Goal: Information Seeking & Learning: Learn about a topic

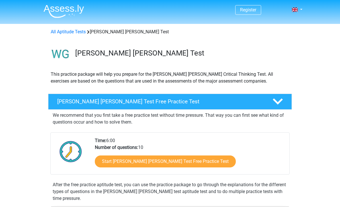
scroll to position [30, 0]
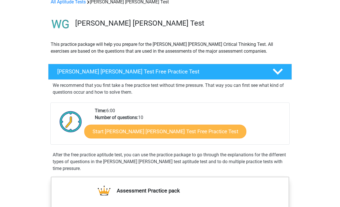
click at [178, 132] on link "Start Watson Glaser Test Free Practice Test" at bounding box center [165, 132] width 162 height 14
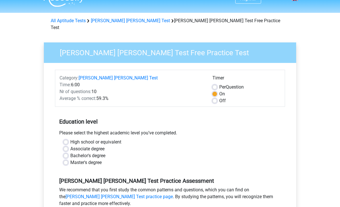
scroll to position [12, 0]
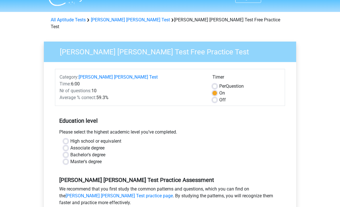
click at [70, 158] on label "Master's degree" at bounding box center [85, 161] width 31 height 7
click at [65, 158] on input "Master's degree" at bounding box center [65, 161] width 5 height 6
radio input "true"
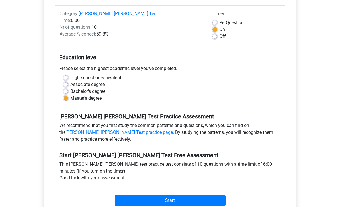
scroll to position [76, 0]
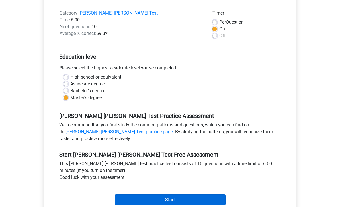
click at [189, 194] on input "Start" at bounding box center [170, 199] width 111 height 11
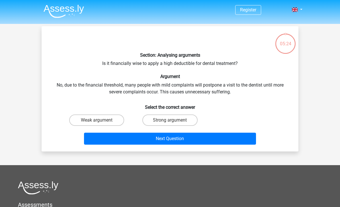
click at [171, 122] on input "Strong argument" at bounding box center [172, 122] width 4 height 4
radio input "true"
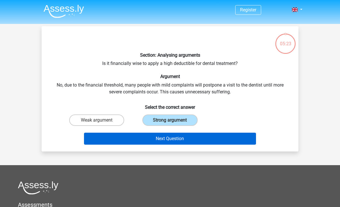
click at [178, 139] on button "Next Question" at bounding box center [170, 139] width 172 height 12
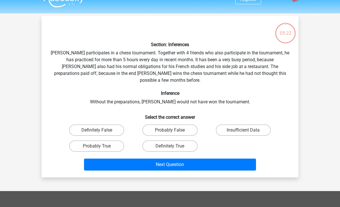
scroll to position [26, 0]
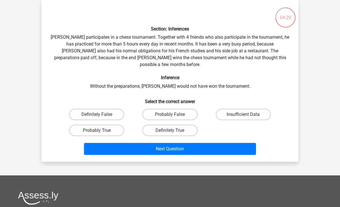
click at [99, 130] on input "Probably True" at bounding box center [99, 132] width 4 height 4
radio input "true"
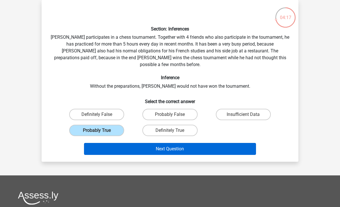
click at [168, 146] on button "Next Question" at bounding box center [170, 149] width 172 height 12
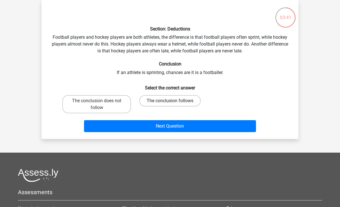
click at [179, 100] on label "The conclusion follows" at bounding box center [169, 100] width 61 height 11
click at [173, 101] on input "The conclusion follows" at bounding box center [172, 103] width 4 height 4
radio input "true"
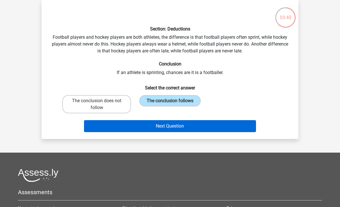
click at [184, 126] on button "Next Question" at bounding box center [170, 126] width 172 height 12
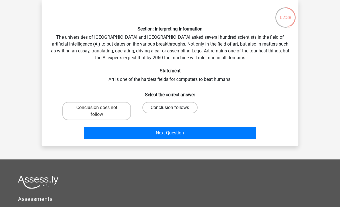
click at [175, 103] on label "Conclusion follows" at bounding box center [169, 107] width 55 height 11
click at [173, 108] on input "Conclusion follows" at bounding box center [172, 110] width 4 height 4
radio input "true"
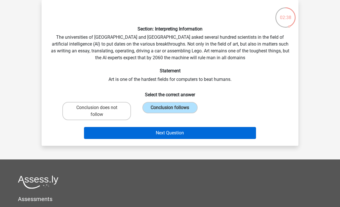
click at [185, 134] on button "Next Question" at bounding box center [170, 133] width 172 height 12
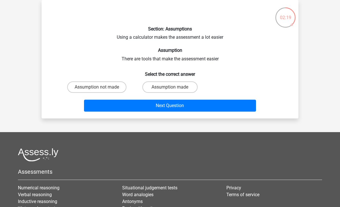
click at [98, 89] on input "Assumption not made" at bounding box center [99, 89] width 4 height 4
radio input "true"
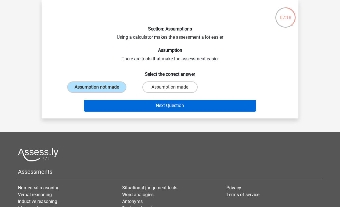
click at [189, 106] on button "Next Question" at bounding box center [170, 106] width 172 height 12
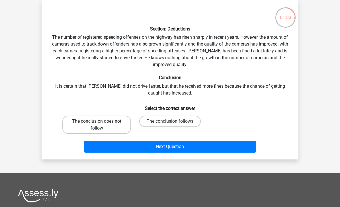
click at [93, 117] on label "The conclusion does not follow" at bounding box center [96, 124] width 69 height 18
click at [97, 121] on input "The conclusion does not follow" at bounding box center [99, 123] width 4 height 4
radio input "true"
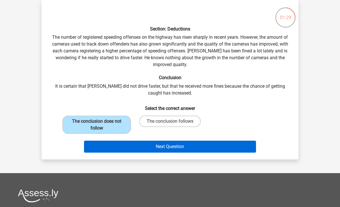
click at [183, 148] on button "Next Question" at bounding box center [170, 147] width 172 height 12
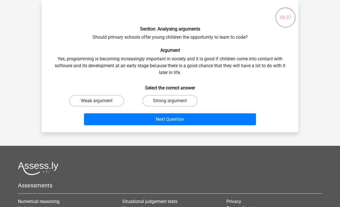
click at [97, 101] on input "Weak argument" at bounding box center [99, 103] width 4 height 4
radio input "true"
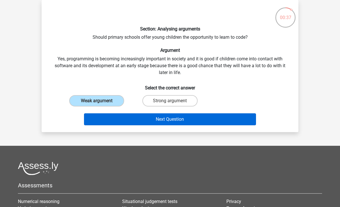
click at [176, 123] on button "Next Question" at bounding box center [170, 119] width 172 height 12
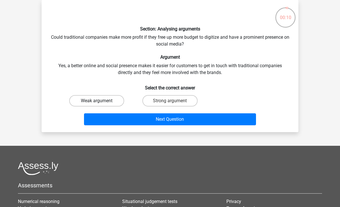
click at [99, 98] on label "Weak argument" at bounding box center [96, 100] width 55 height 11
click at [99, 101] on input "Weak argument" at bounding box center [99, 103] width 4 height 4
radio input "true"
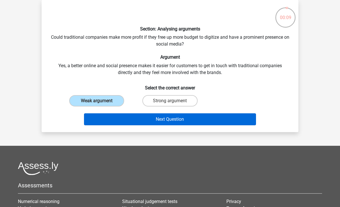
click at [182, 120] on button "Next Question" at bounding box center [170, 119] width 172 height 12
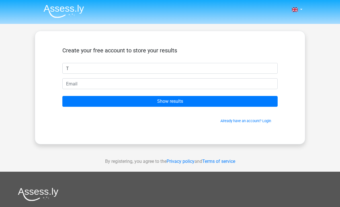
type input "T"
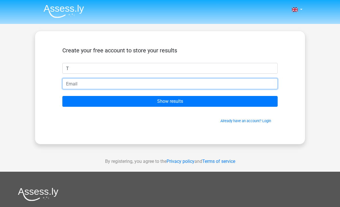
click at [144, 81] on input "email" at bounding box center [169, 83] width 215 height 11
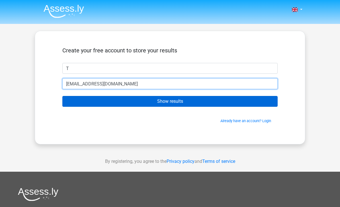
type input "twembi@hotmail.com"
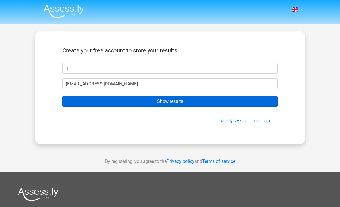
click at [182, 100] on input "Show results" at bounding box center [169, 101] width 215 height 11
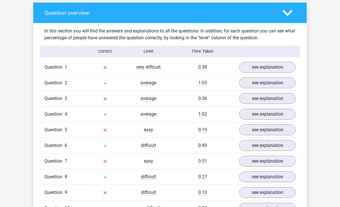
scroll to position [415, 0]
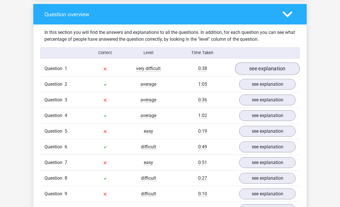
click at [279, 62] on link "see explanation" at bounding box center [267, 68] width 65 height 13
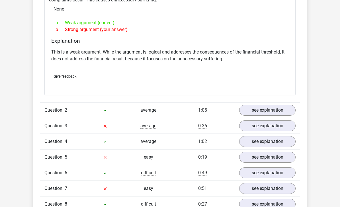
scroll to position [544, 0]
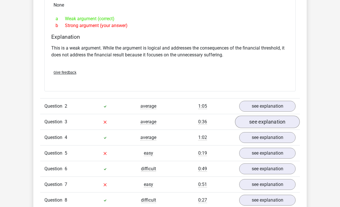
click at [270, 115] on link "see explanation" at bounding box center [267, 121] width 65 height 13
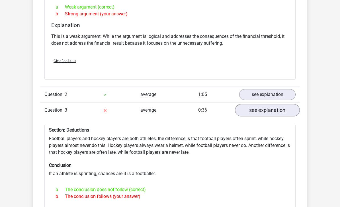
scroll to position [555, 0]
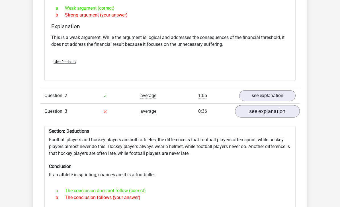
click at [280, 105] on link "see explanation" at bounding box center [267, 111] width 65 height 13
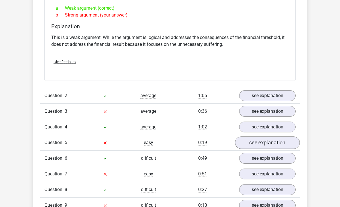
click at [272, 136] on link "see explanation" at bounding box center [267, 142] width 65 height 13
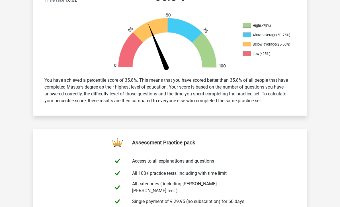
scroll to position [175, 0]
